Goal: Navigation & Orientation: Find specific page/section

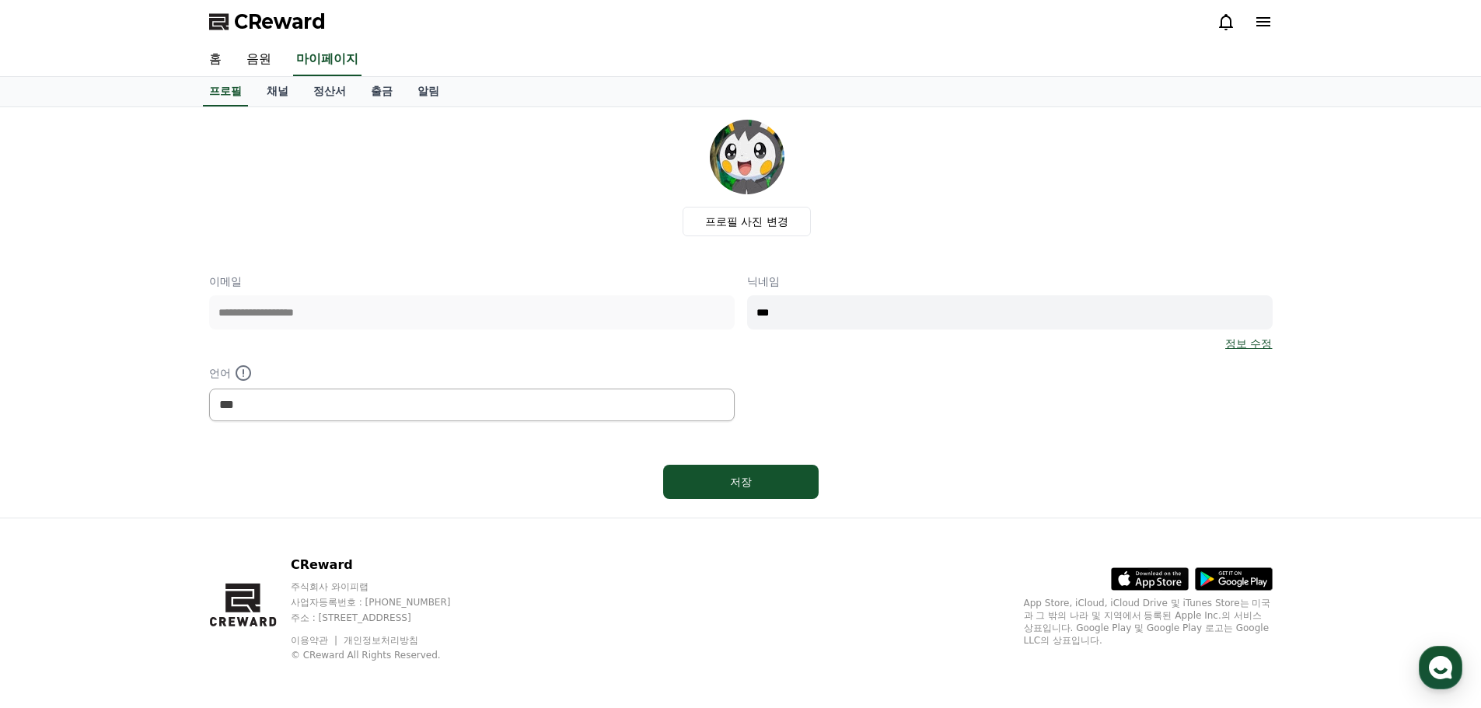
select select "**********"
click at [283, 91] on link "채널" at bounding box center [277, 92] width 47 height 30
click at [283, 91] on link "채널" at bounding box center [277, 92] width 34 height 30
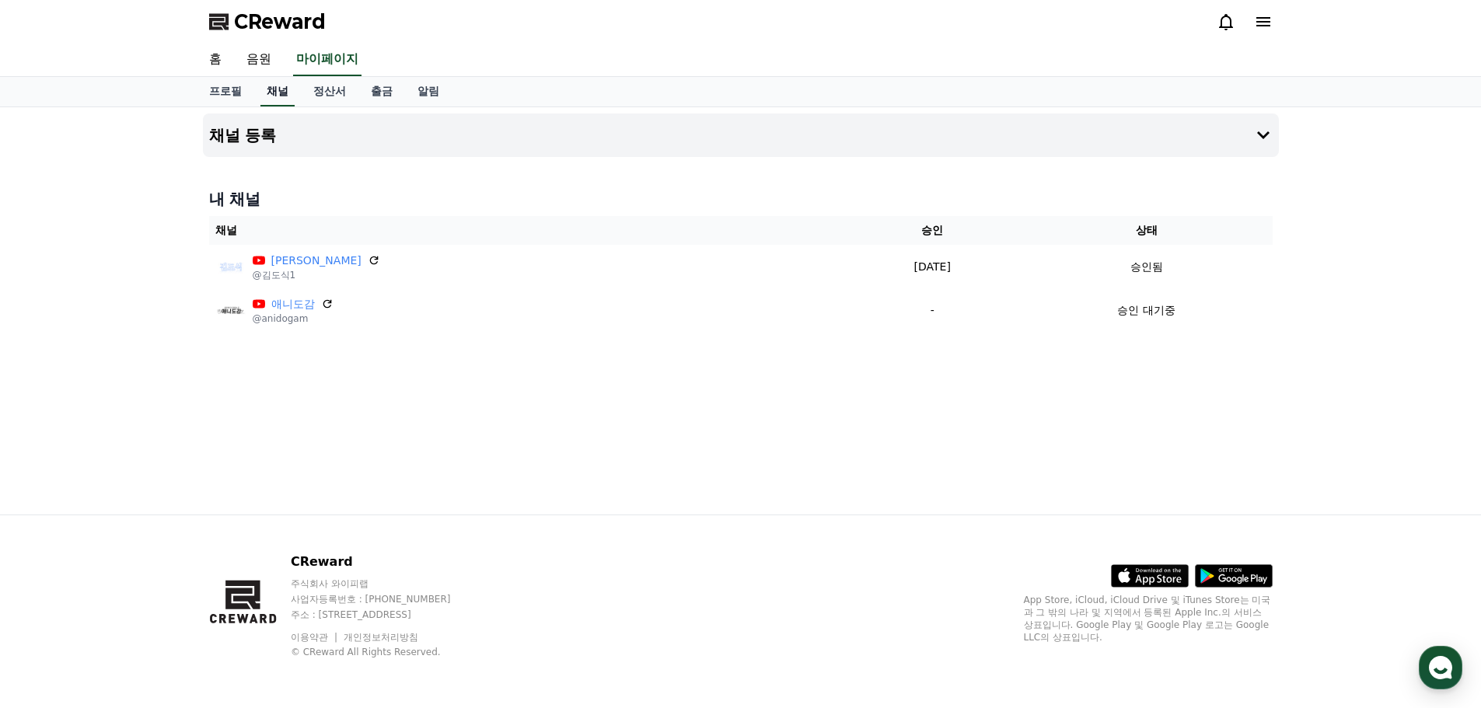
click at [283, 91] on link "채널" at bounding box center [277, 92] width 34 height 30
click at [26, 376] on div "채널 등록 내 채널 채널 승인 상태 [PERSON_NAME] @[PERSON_NAME]1 [DATE] 09-22 승인됨 애니도감 @anidog…" at bounding box center [740, 310] width 1481 height 407
click at [316, 93] on link "정산서" at bounding box center [330, 92] width 58 height 30
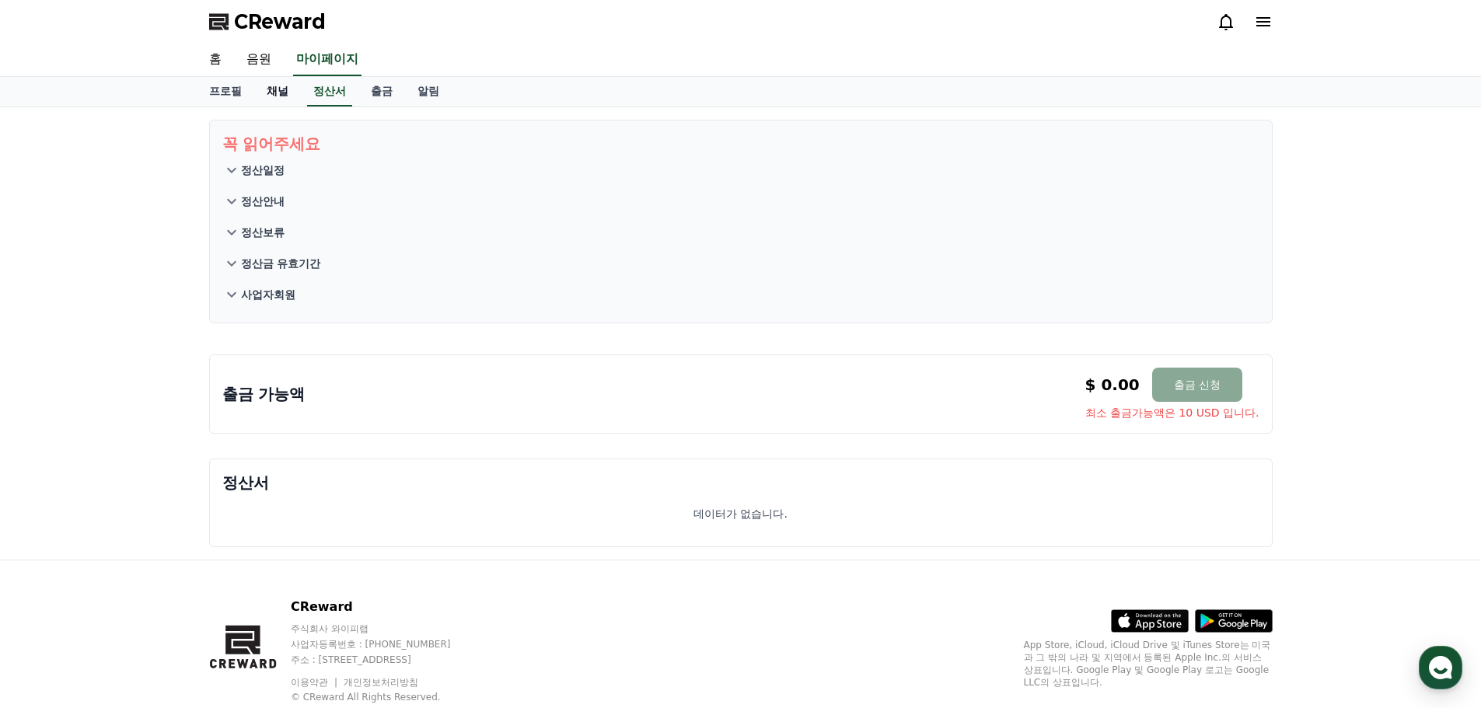
click at [278, 98] on link "채널" at bounding box center [277, 92] width 47 height 30
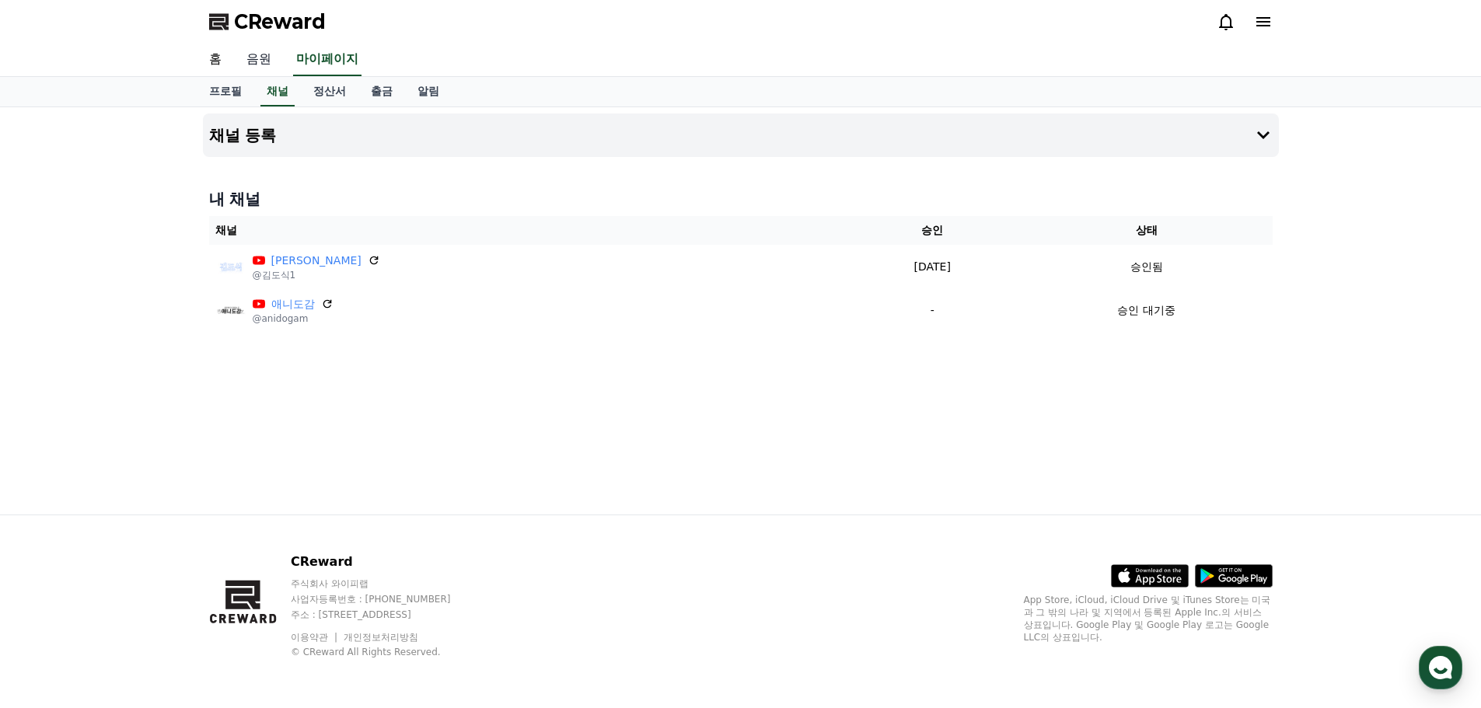
click at [265, 54] on link "음원" at bounding box center [259, 60] width 50 height 33
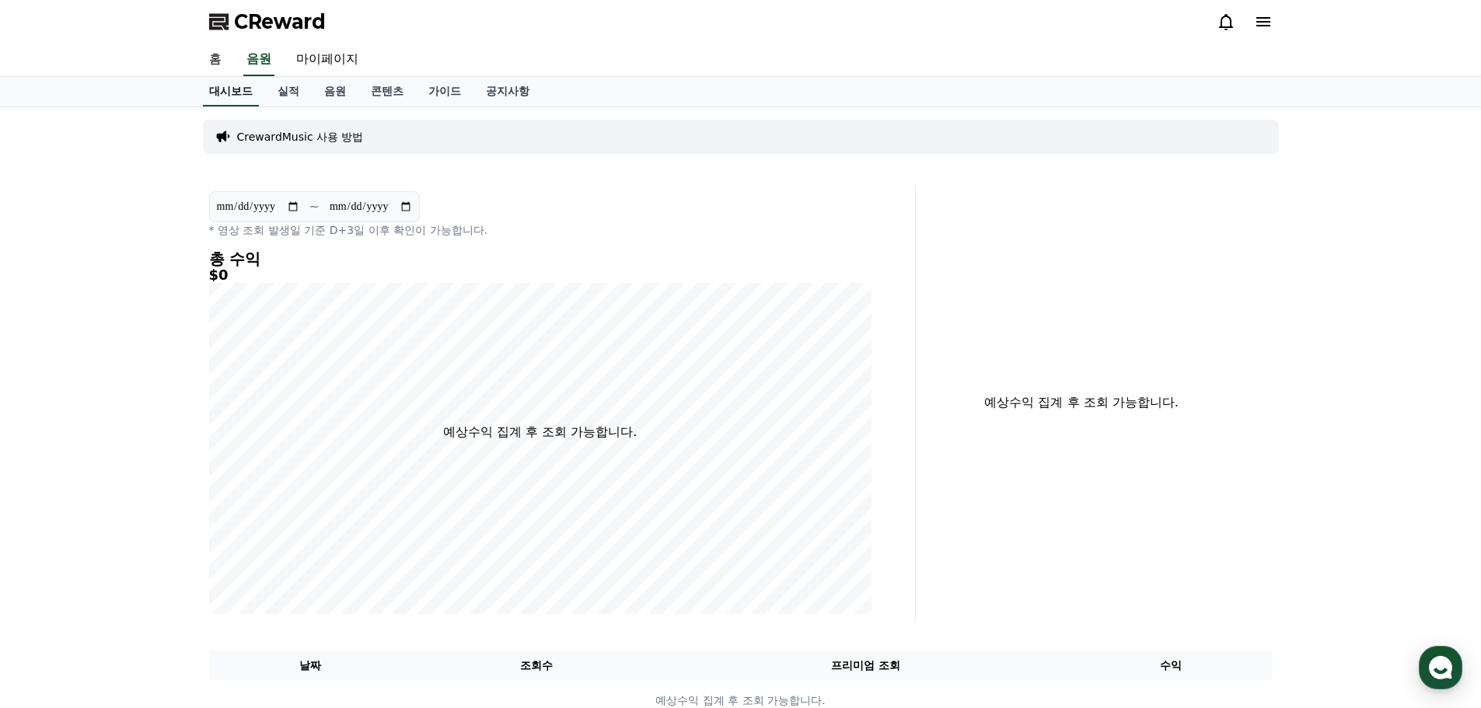
click at [244, 82] on link "대시보드" at bounding box center [231, 92] width 56 height 30
click at [236, 64] on div "홈 음원 마이페이지" at bounding box center [741, 60] width 1089 height 33
click at [226, 62] on link "홈" at bounding box center [215, 60] width 37 height 33
